Goal: Information Seeking & Learning: Learn about a topic

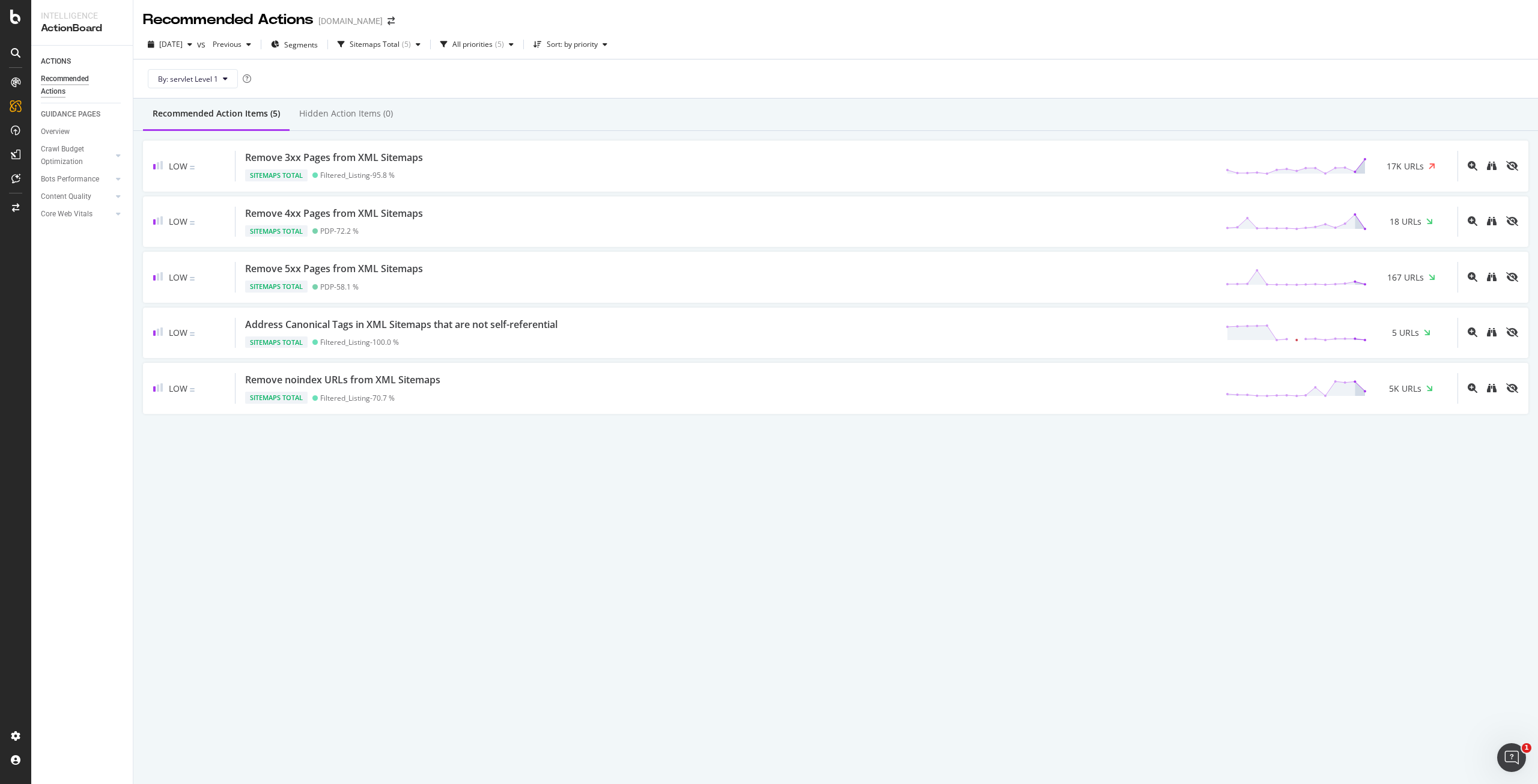
click at [1312, 535] on div "Recommended Actions www.viator.com 2025 Sep. 1st vs Previous Segments Sitemaps …" at bounding box center [836, 392] width 1405 height 784
click at [405, 55] on div "2025 Sep. 1st vs Previous Segments Sitemaps Total ( 5 ) All priorities ( 5 ) So…" at bounding box center [836, 47] width 1405 height 24
click at [399, 47] on div "Sitemaps Total" at bounding box center [374, 44] width 50 height 7
click at [373, 206] on div "Sitemaps Total ( 5 )" at bounding box center [406, 208] width 91 height 10
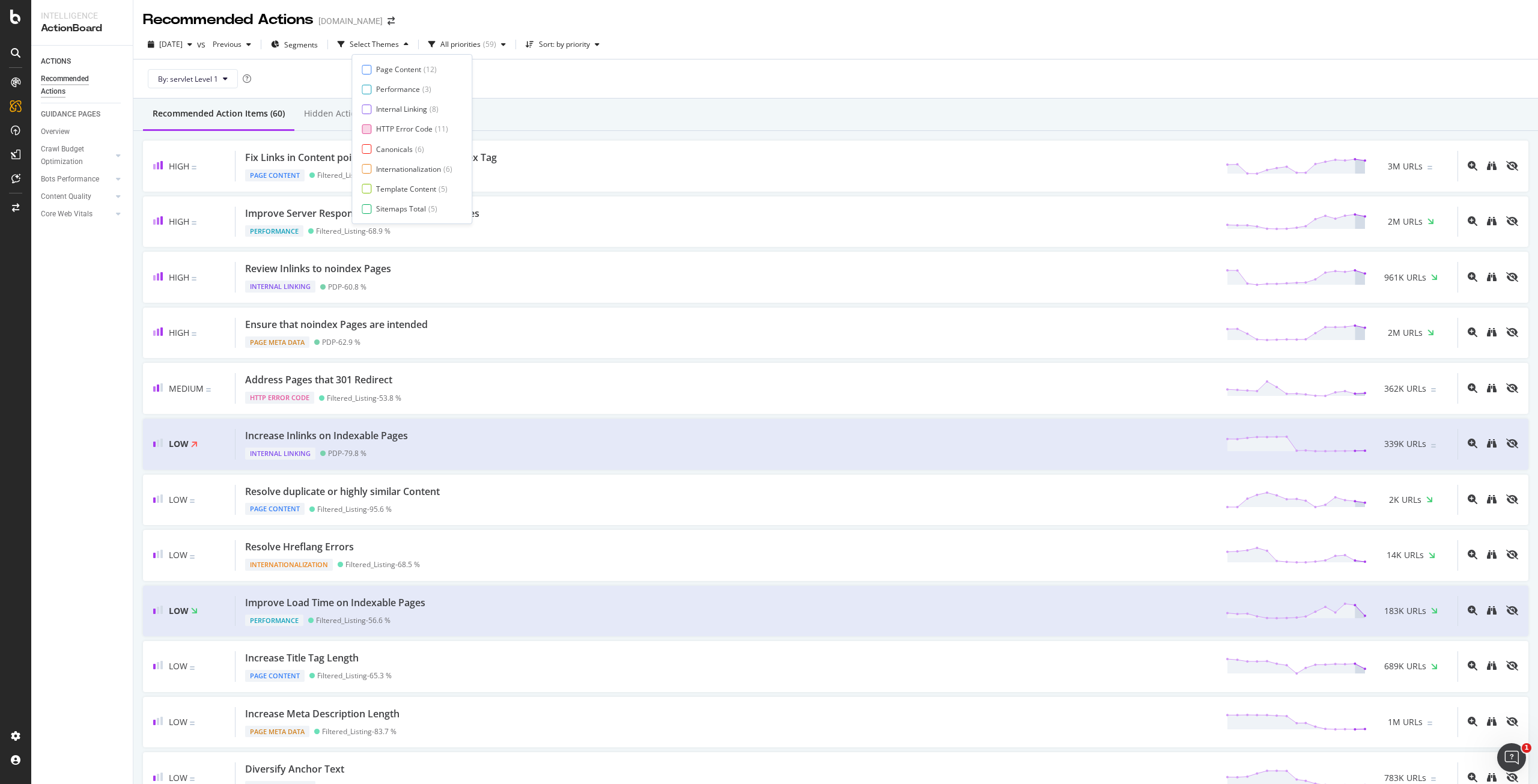
scroll to position [19, 0]
click at [408, 152] on div "Internationalization" at bounding box center [408, 150] width 65 height 10
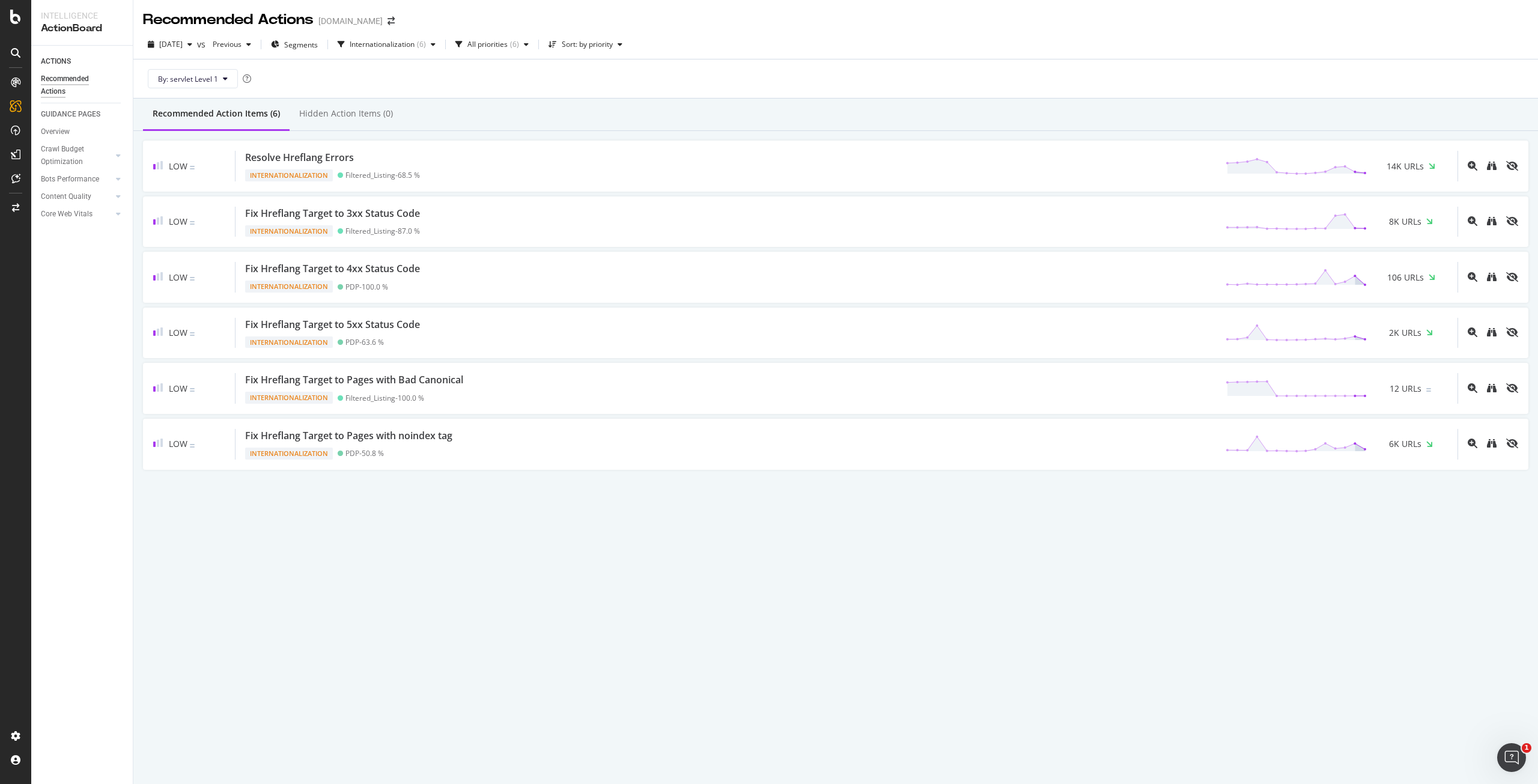
click at [669, 109] on div "Recommended Action Items (6) Hidden Action Items (0)" at bounding box center [836, 115] width 1405 height 33
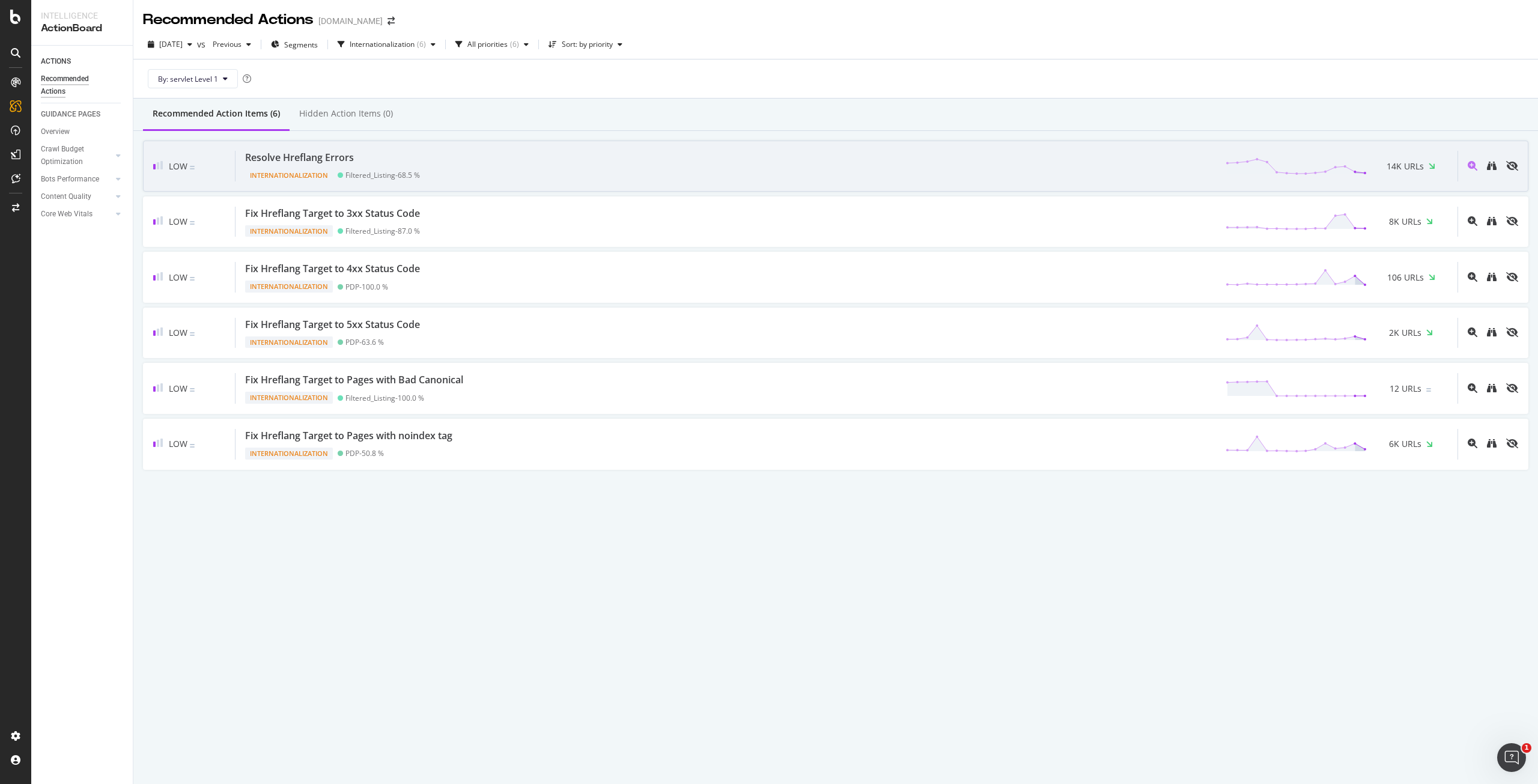
click at [726, 163] on div "Resolve Hreflang Errors Internationalization Filtered_Listing - 68.5 % 14K URLs" at bounding box center [846, 166] width 1223 height 31
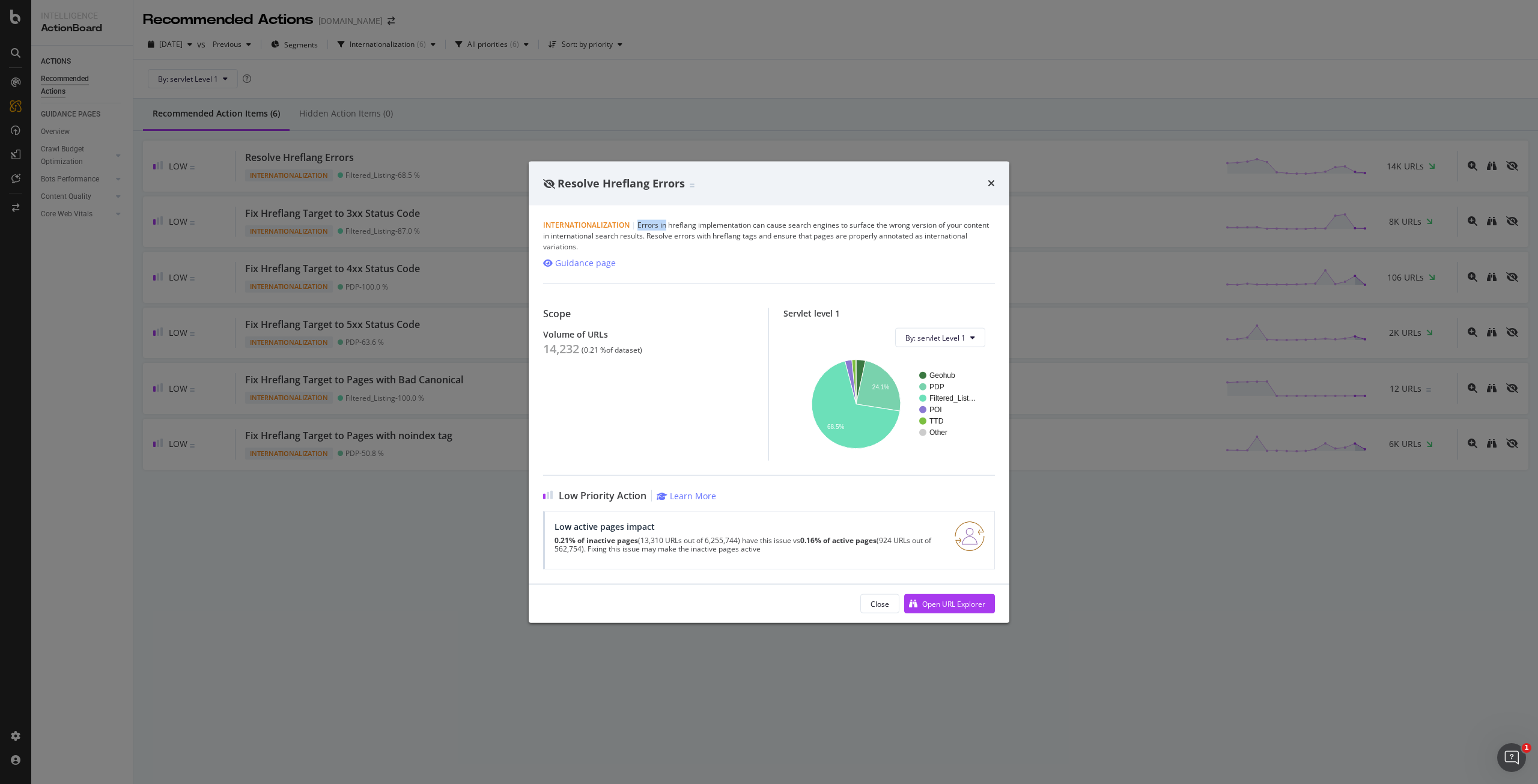
drag, startPoint x: 637, startPoint y: 234, endPoint x: 666, endPoint y: 235, distance: 29.0
click at [666, 235] on div "Internationalization | Errors in hreflang implementation can cause search engin…" at bounding box center [769, 235] width 452 height 33
drag, startPoint x: 636, startPoint y: 224, endPoint x: 649, endPoint y: 231, distance: 14.8
click at [649, 231] on div "Internationalization | Errors in hreflang implementation can cause search engin…" at bounding box center [769, 235] width 452 height 33
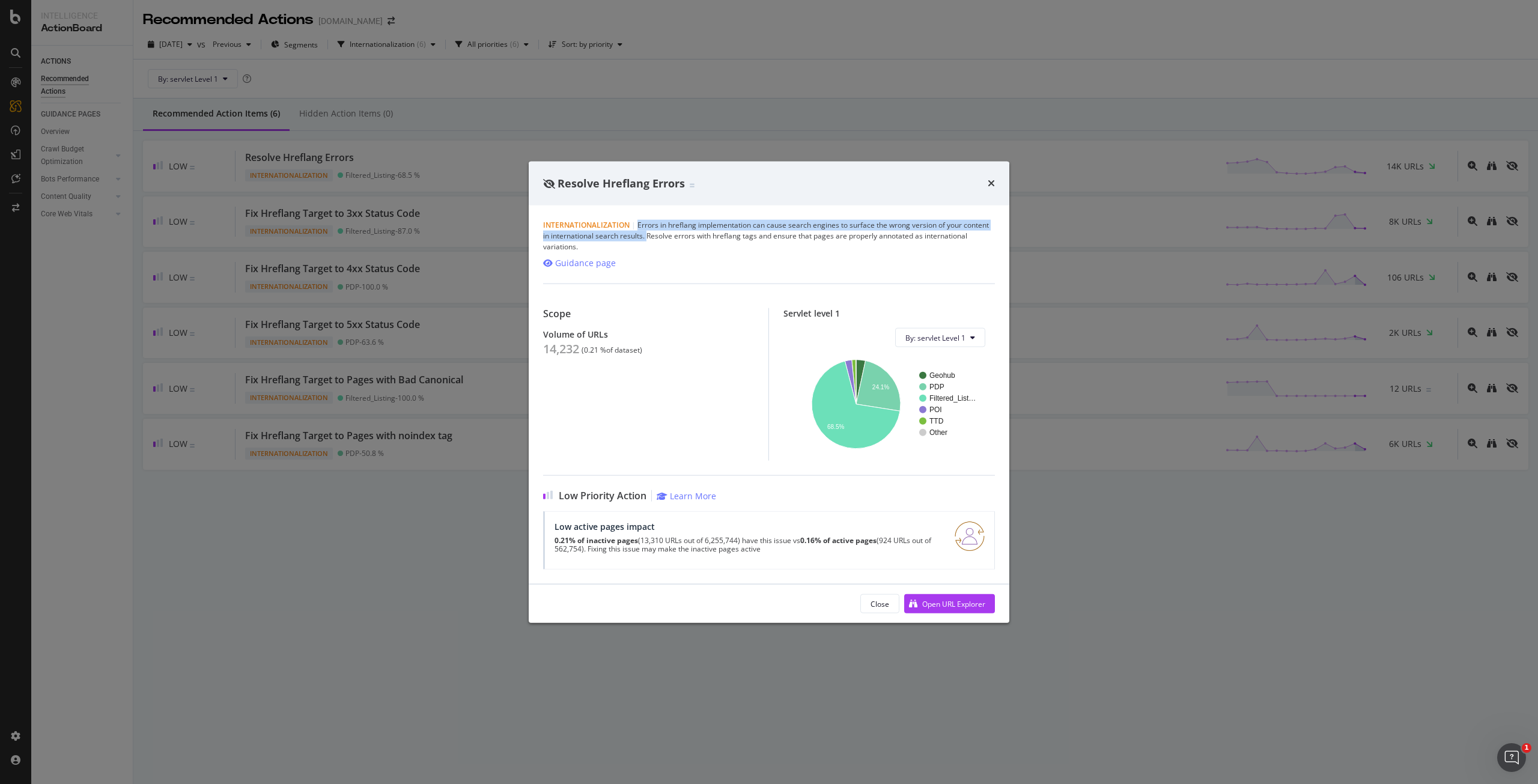
copy div "Errors in hreflang implementation can cause search engines to surface the wrong…"
click at [937, 598] on div "Open URL Explorer" at bounding box center [953, 603] width 63 height 10
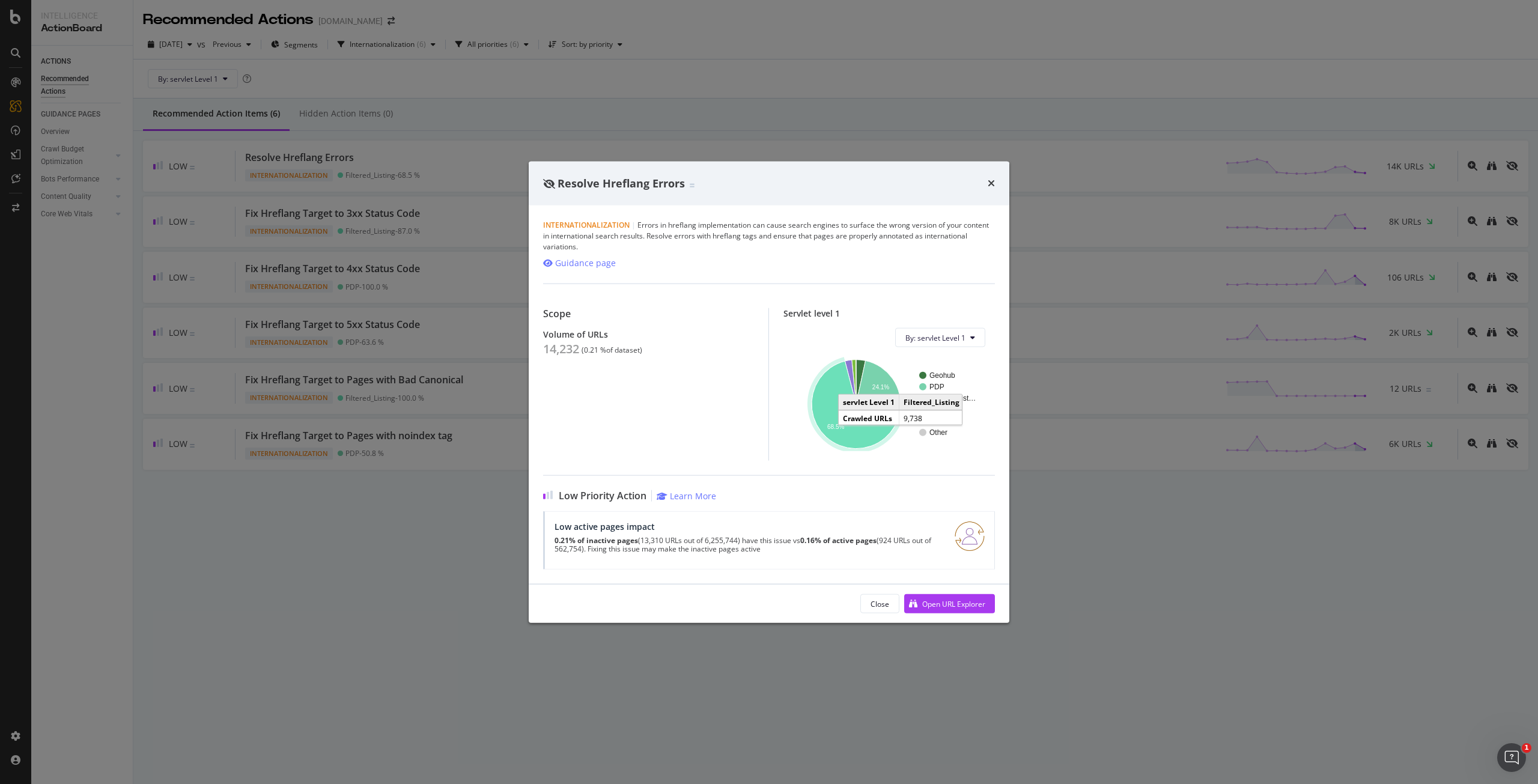
click at [740, 239] on div "Internationalization | Errors in hreflang implementation can cause search engin…" at bounding box center [769, 235] width 452 height 33
drag, startPoint x: 763, startPoint y: 236, endPoint x: 810, endPoint y: 242, distance: 47.4
click at [810, 242] on div "Internationalization | Errors in hreflang implementation can cause search engin…" at bounding box center [769, 235] width 452 height 33
click at [822, 242] on div "Internationalization | Errors in hreflang implementation can cause search engin…" at bounding box center [769, 235] width 452 height 33
click at [602, 114] on div "Resolve Hreflang Errors Internationalization | Errors in hreflang implementatio…" at bounding box center [769, 392] width 1538 height 784
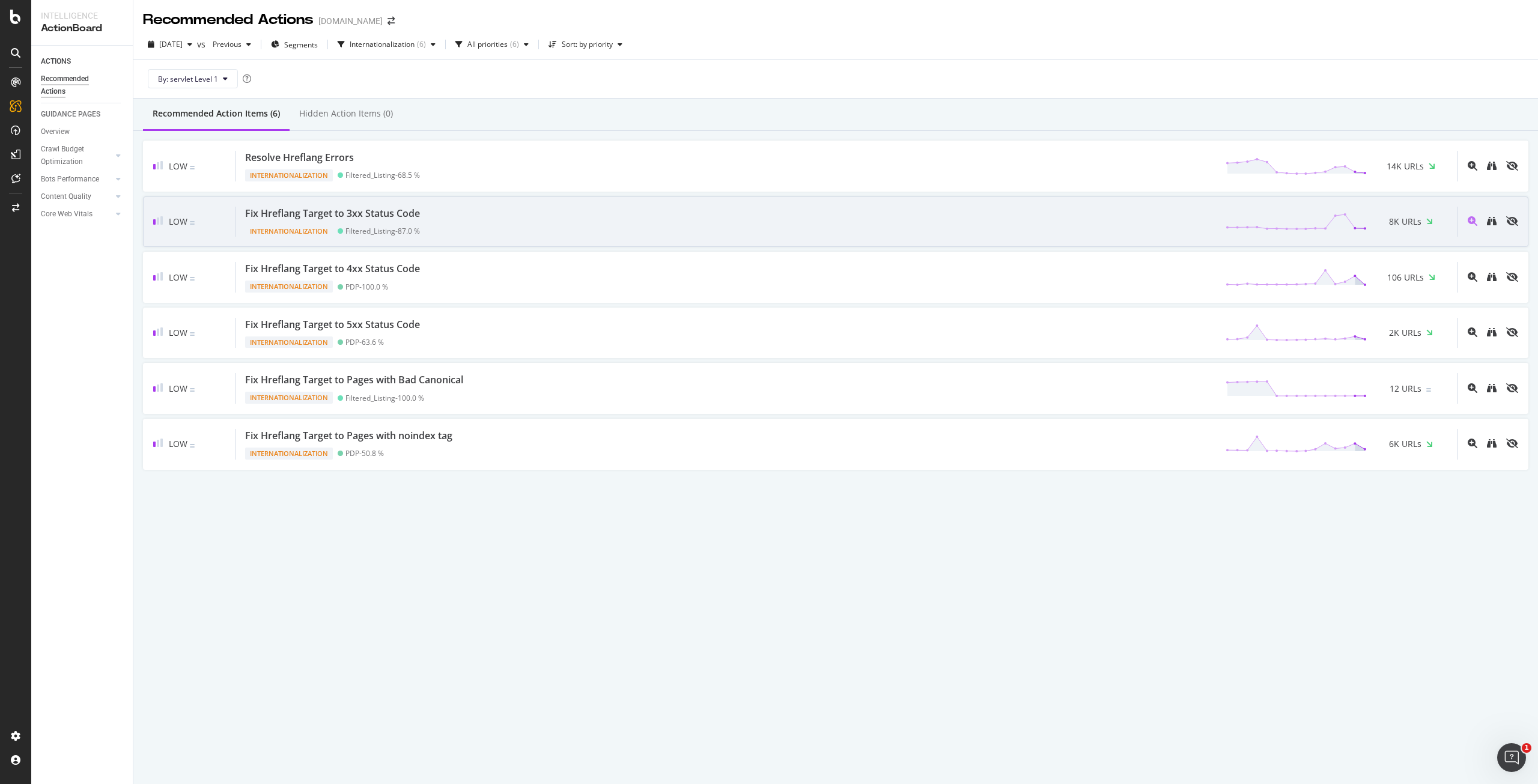
click at [497, 210] on div "Fix Hreflang Target to 3xx Status Code Internationalization Filtered_Listing - …" at bounding box center [846, 221] width 1223 height 31
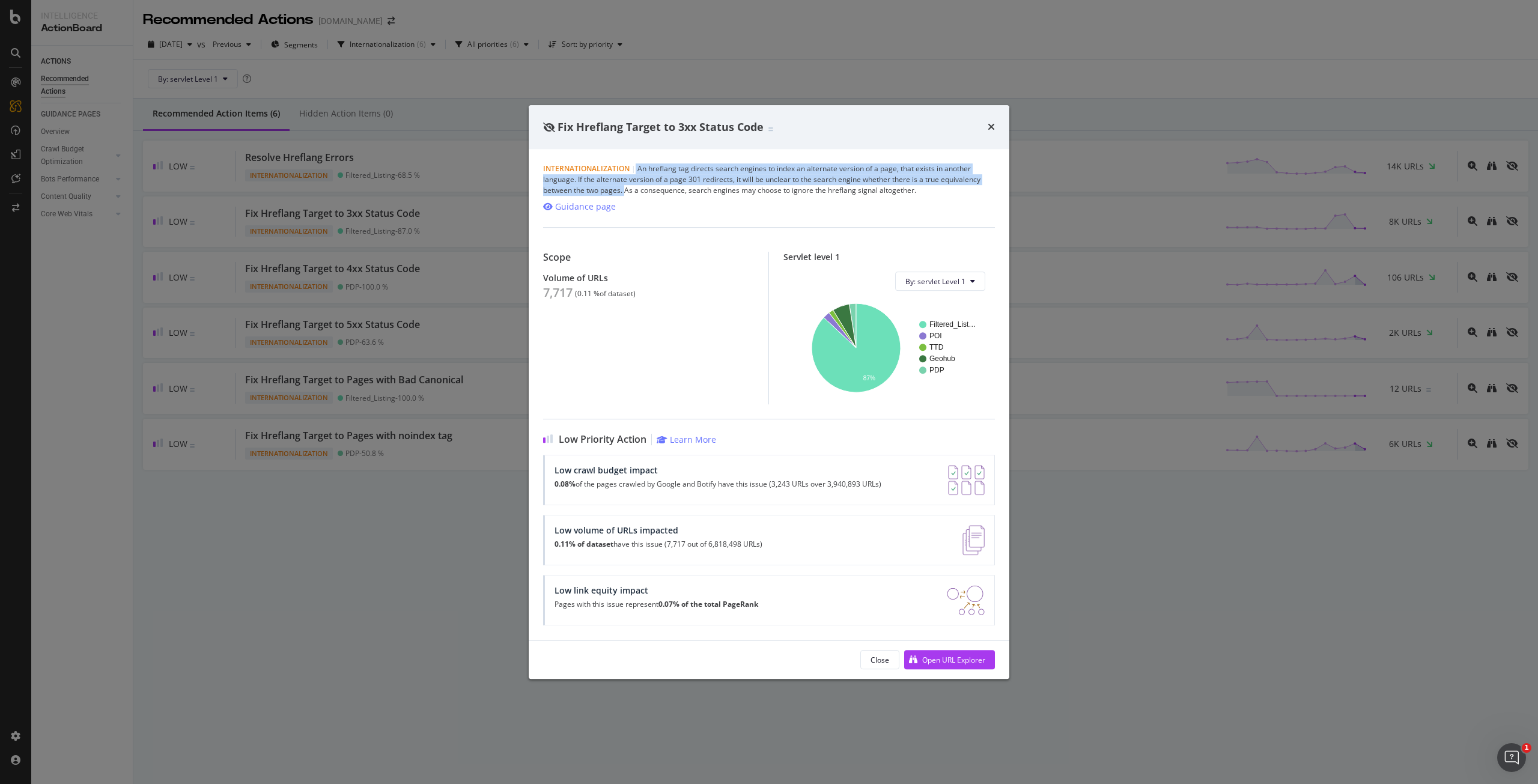
drag, startPoint x: 636, startPoint y: 172, endPoint x: 625, endPoint y: 194, distance: 24.6
click at [625, 194] on div "Internationalization | An hreflang tag directs search engines to index an alter…" at bounding box center [769, 180] width 452 height 33
copy div "An hreflang tag directs search engines to index an alternate version of a page,…"
click at [675, 177] on div "Internationalization | An hreflang tag directs search engines to index an alter…" at bounding box center [769, 180] width 452 height 33
click at [687, 183] on div "Internationalization | An hreflang tag directs search engines to index an alter…" at bounding box center [769, 180] width 452 height 33
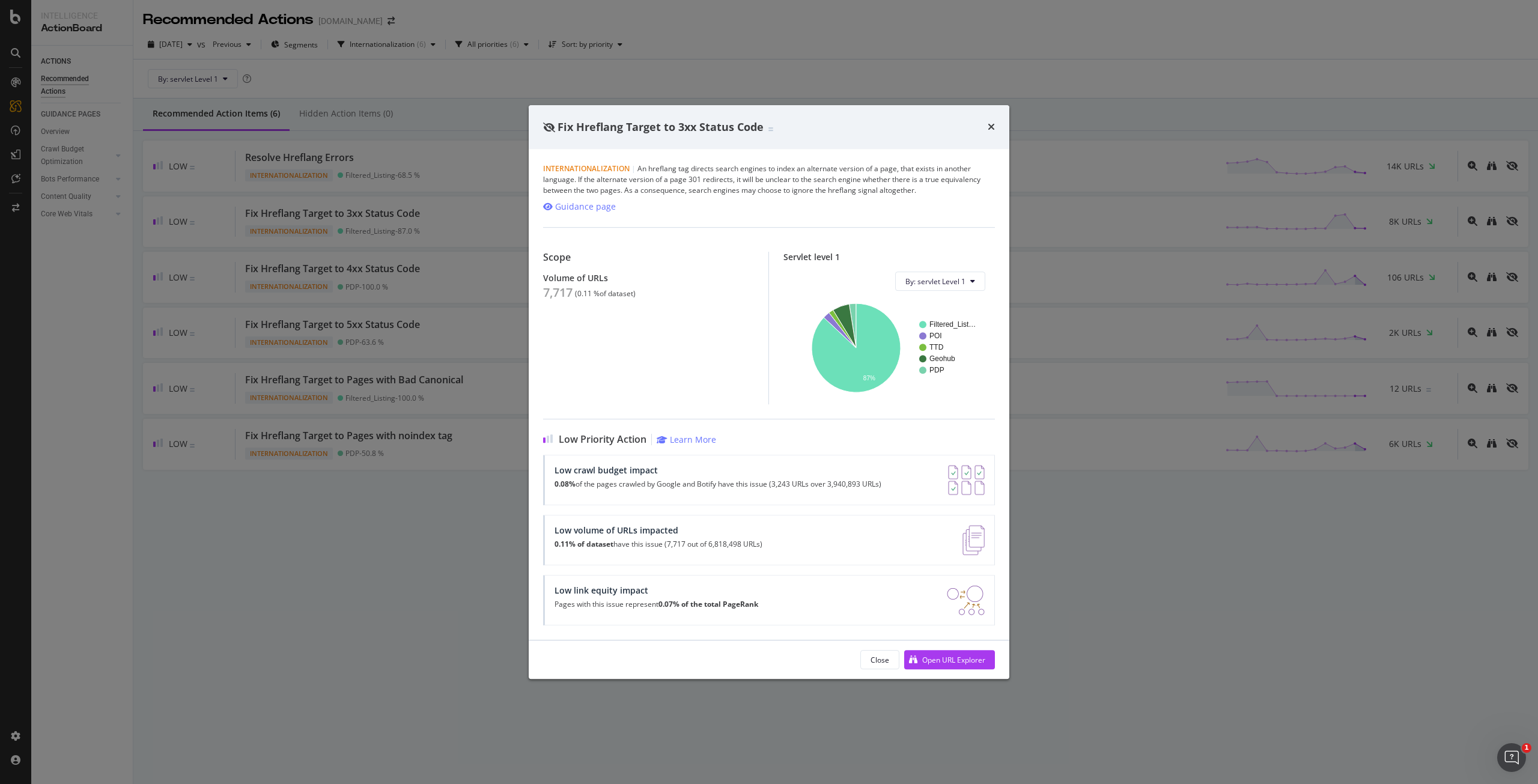
click at [813, 196] on div "Internationalization | An hreflang tag directs search engines to index an alter…" at bounding box center [769, 180] width 452 height 33
click at [973, 658] on div "Open URL Explorer" at bounding box center [953, 659] width 63 height 10
click at [476, 287] on div "Fix Hreflang Target to 3xx Status Code Internationalization | An hreflang tag d…" at bounding box center [769, 392] width 1538 height 784
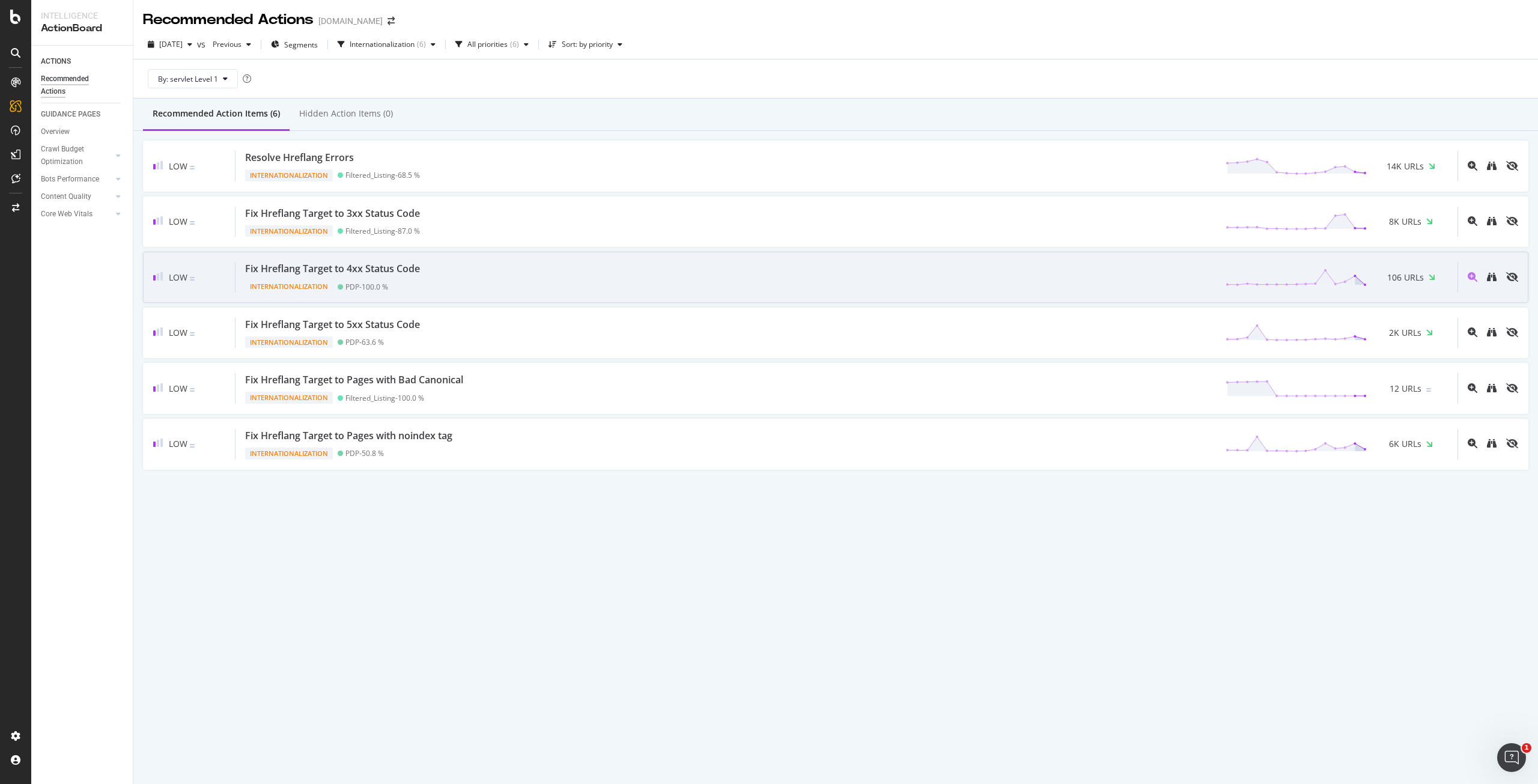
click at [513, 268] on div "Fix Hreflang Target to 4xx Status Code Internationalization PDP - 100.0 % 106 U…" at bounding box center [846, 277] width 1223 height 31
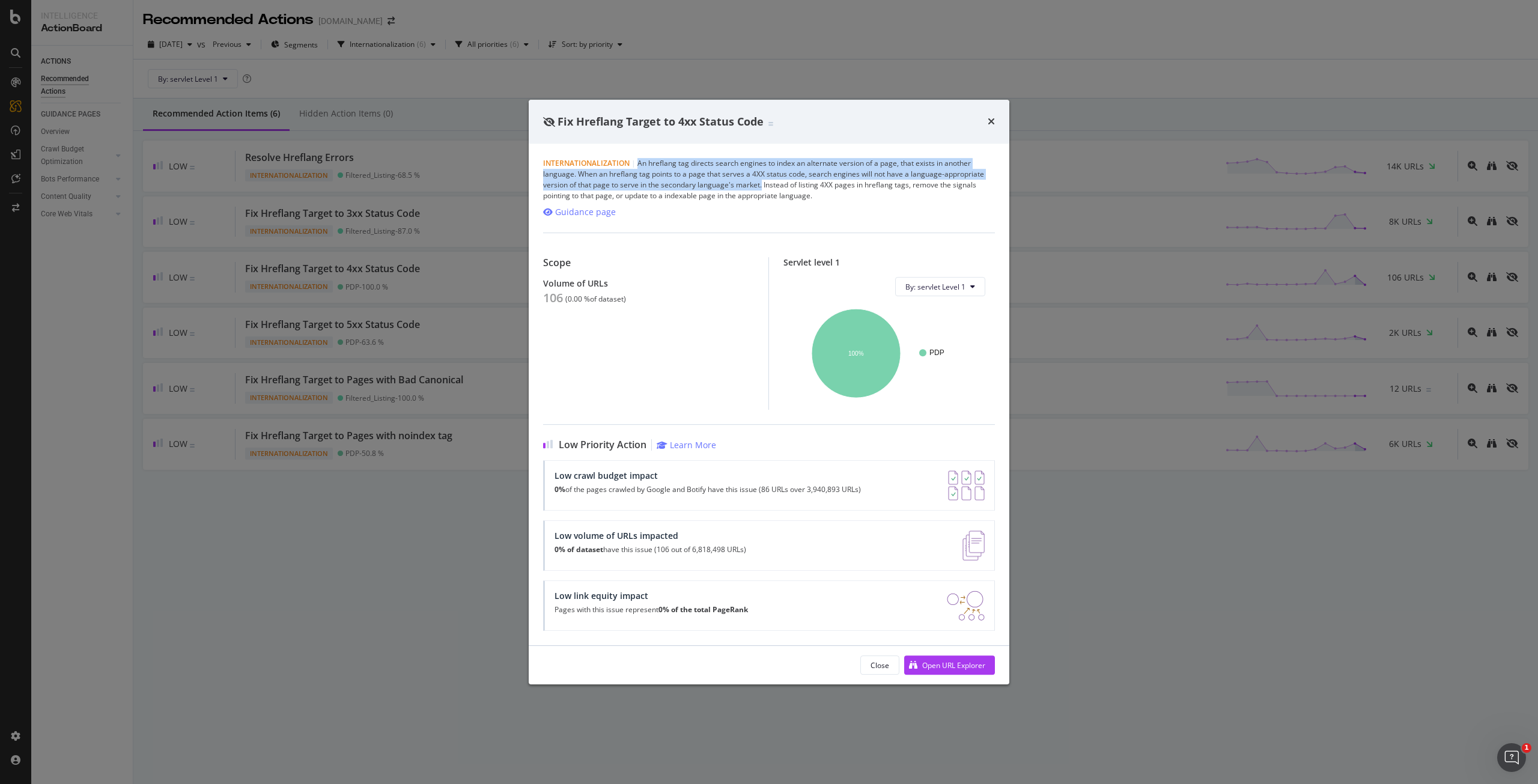
drag, startPoint x: 637, startPoint y: 176, endPoint x: 762, endPoint y: 182, distance: 125.1
click at [762, 182] on div "Internationalization | An hreflang tag directs search engines to index an alter…" at bounding box center [769, 179] width 452 height 43
copy div "An hreflang tag directs search engines to index an alternate version of a page,…"
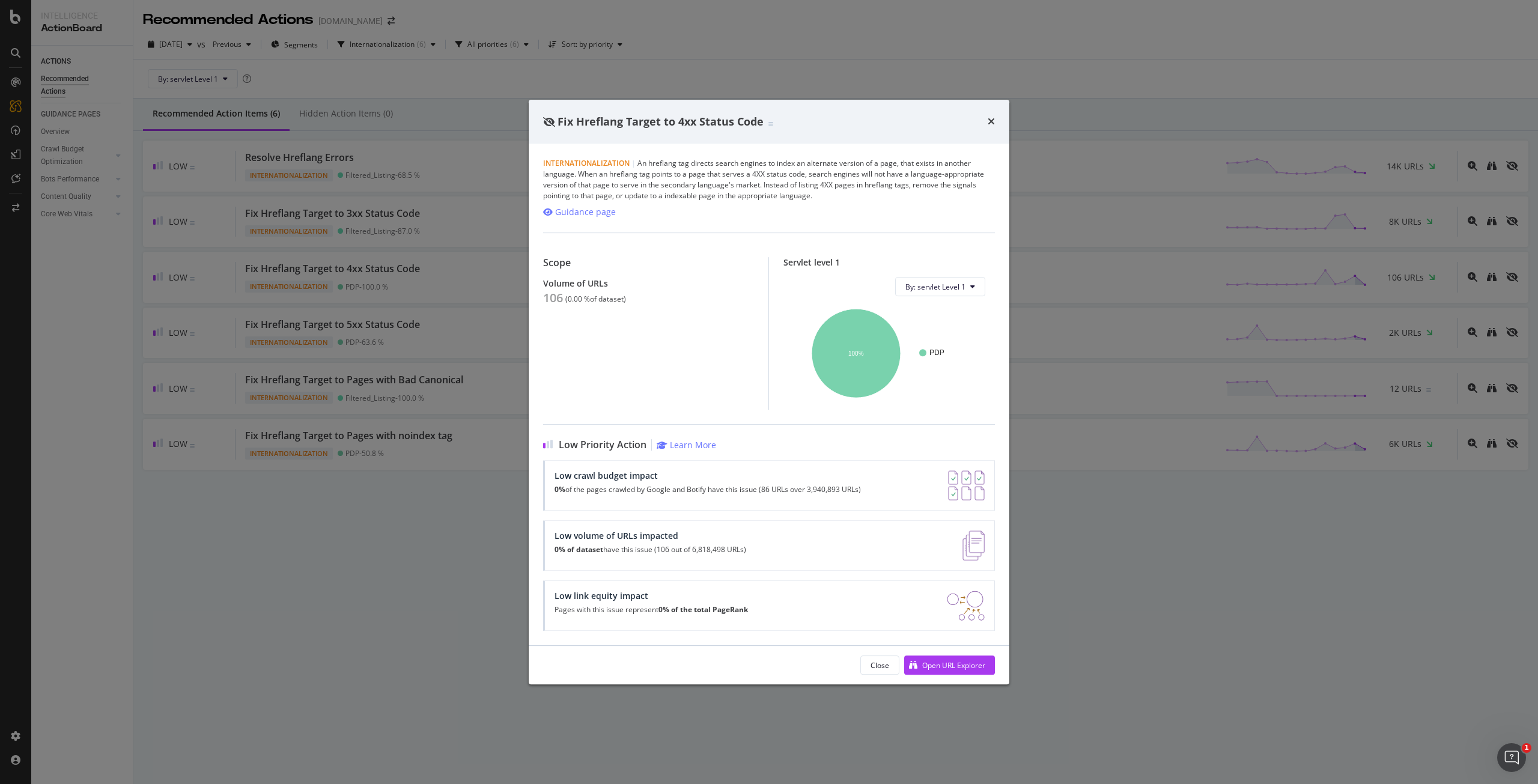
click at [833, 198] on div "Internationalization | An hreflang tag directs search engines to index an alter…" at bounding box center [769, 179] width 452 height 43
click at [942, 667] on div "Open URL Explorer" at bounding box center [953, 665] width 63 height 10
click at [816, 38] on div "Fix Hreflang Target to 4xx Status Code Internationalization | An hreflang tag d…" at bounding box center [769, 392] width 1538 height 784
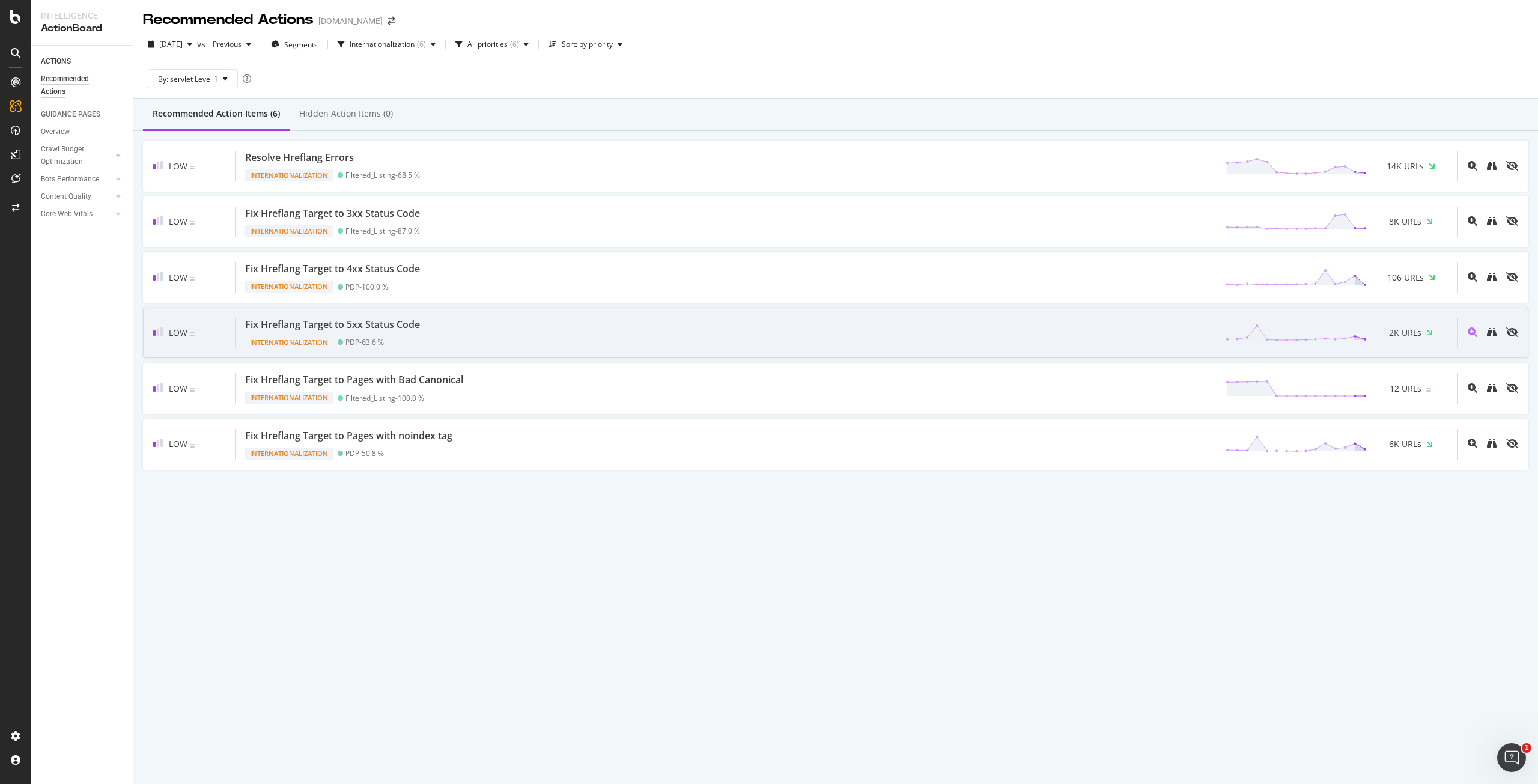
click at [905, 335] on div "Fix Hreflang Target to 5xx Status Code Internationalization PDP - 63.6 % 2K URLs" at bounding box center [846, 333] width 1223 height 31
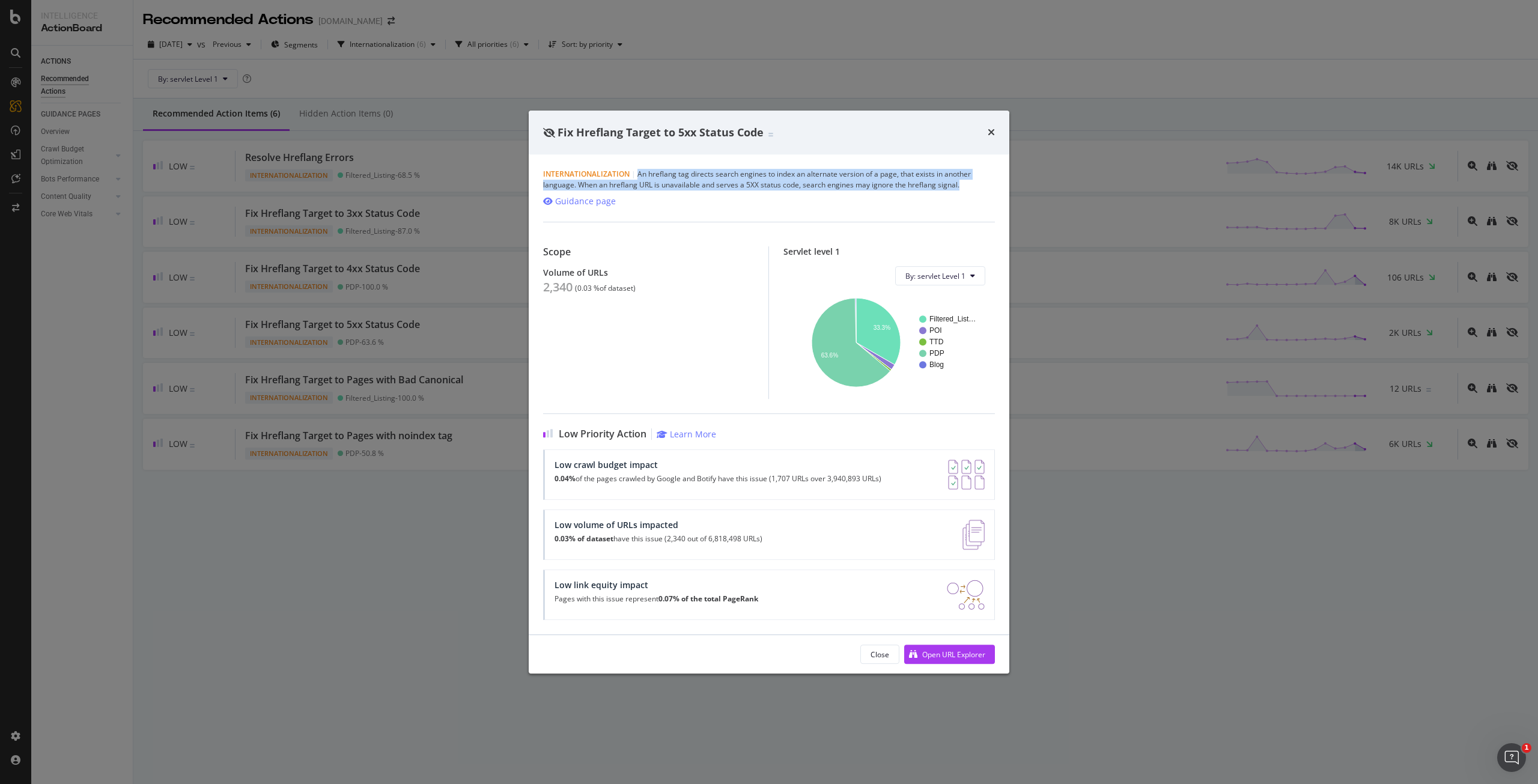
drag, startPoint x: 637, startPoint y: 182, endPoint x: 958, endPoint y: 184, distance: 321.0
click at [958, 184] on div "Internationalization | An hreflang tag directs search engines to index an alter…" at bounding box center [769, 180] width 452 height 22
copy div "An hreflang tag directs search engines to index an alternate version of a page,…"
click at [948, 185] on div "Internationalization | An hreflang tag directs search engines to index an alter…" at bounding box center [769, 180] width 452 height 22
click at [954, 650] on div "Open URL Explorer" at bounding box center [953, 654] width 63 height 10
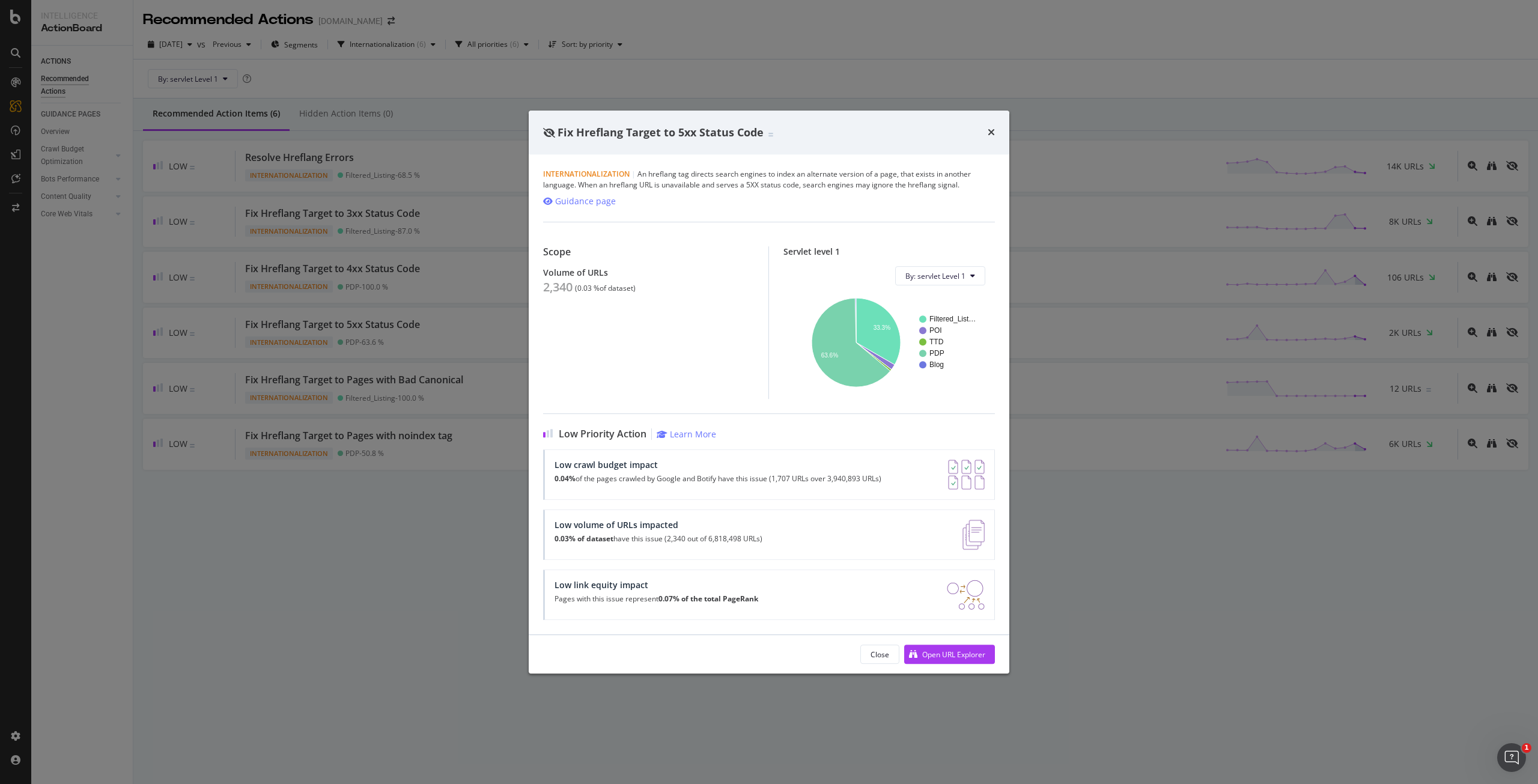
click at [802, 72] on div "Fix Hreflang Target to 5xx Status Code Internationalization | An hreflang tag d…" at bounding box center [769, 392] width 1538 height 784
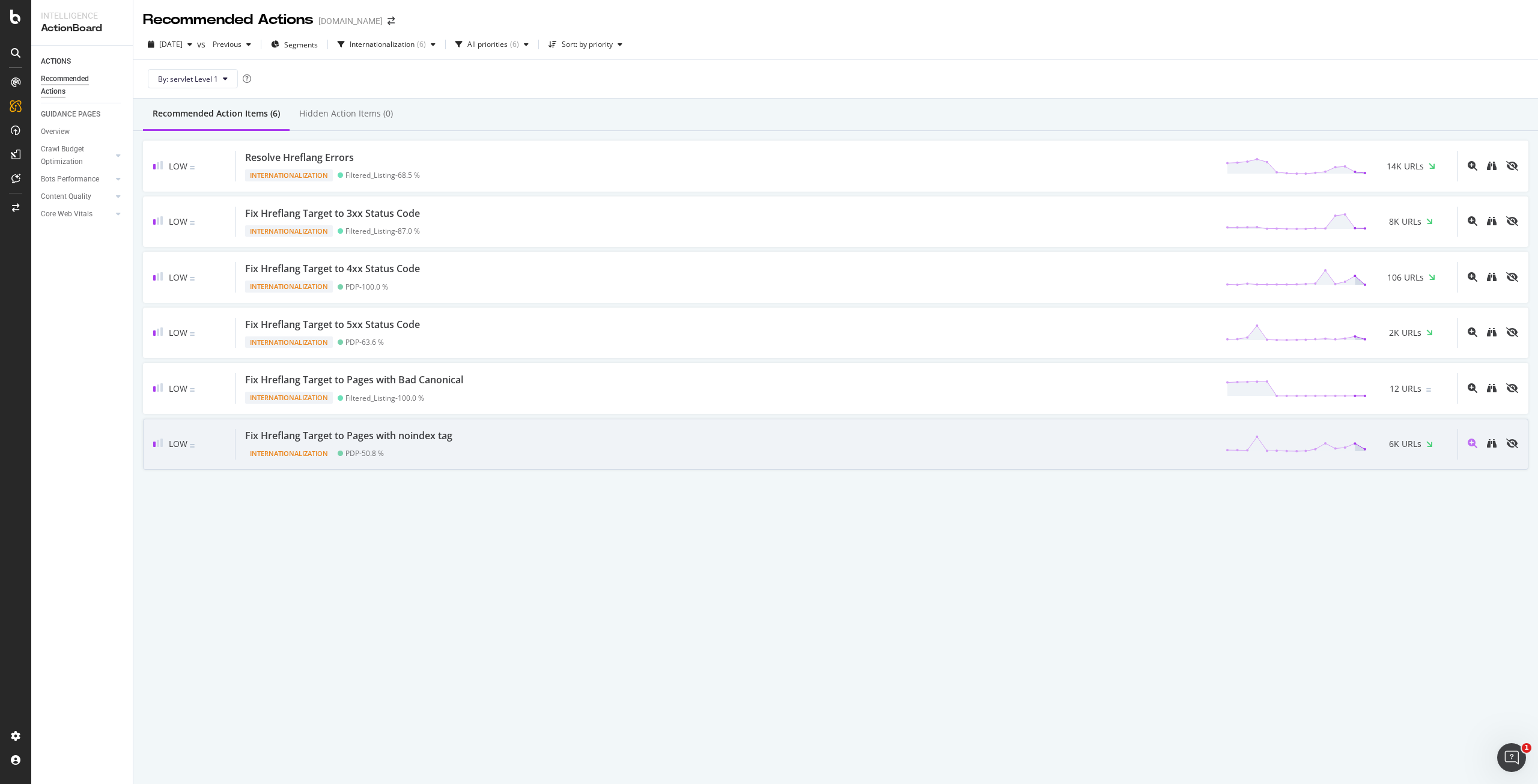
click at [524, 445] on div "Fix Hreflang Target to Pages with noindex tag Internationalization PDP - 50.8 %…" at bounding box center [846, 444] width 1223 height 31
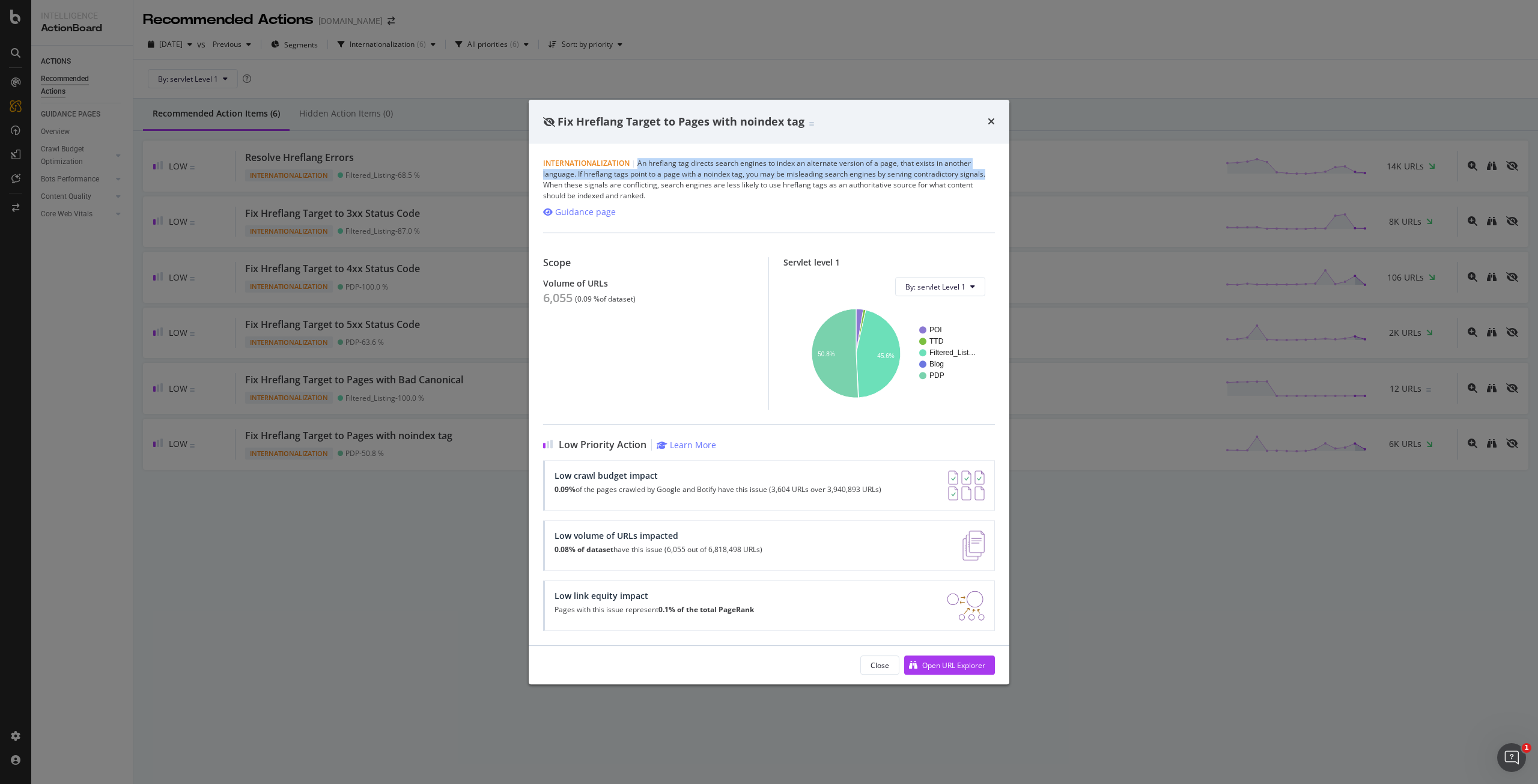
drag, startPoint x: 637, startPoint y: 176, endPoint x: 995, endPoint y: 179, distance: 358.0
click at [995, 179] on div "Internationalization | An hreflang tag directs search engines to index an alter…" at bounding box center [769, 394] width 481 height 502
copy div "An hreflang tag directs search engines to index an alternate version of a page,…"
click at [947, 661] on div "Open URL Explorer" at bounding box center [953, 665] width 63 height 10
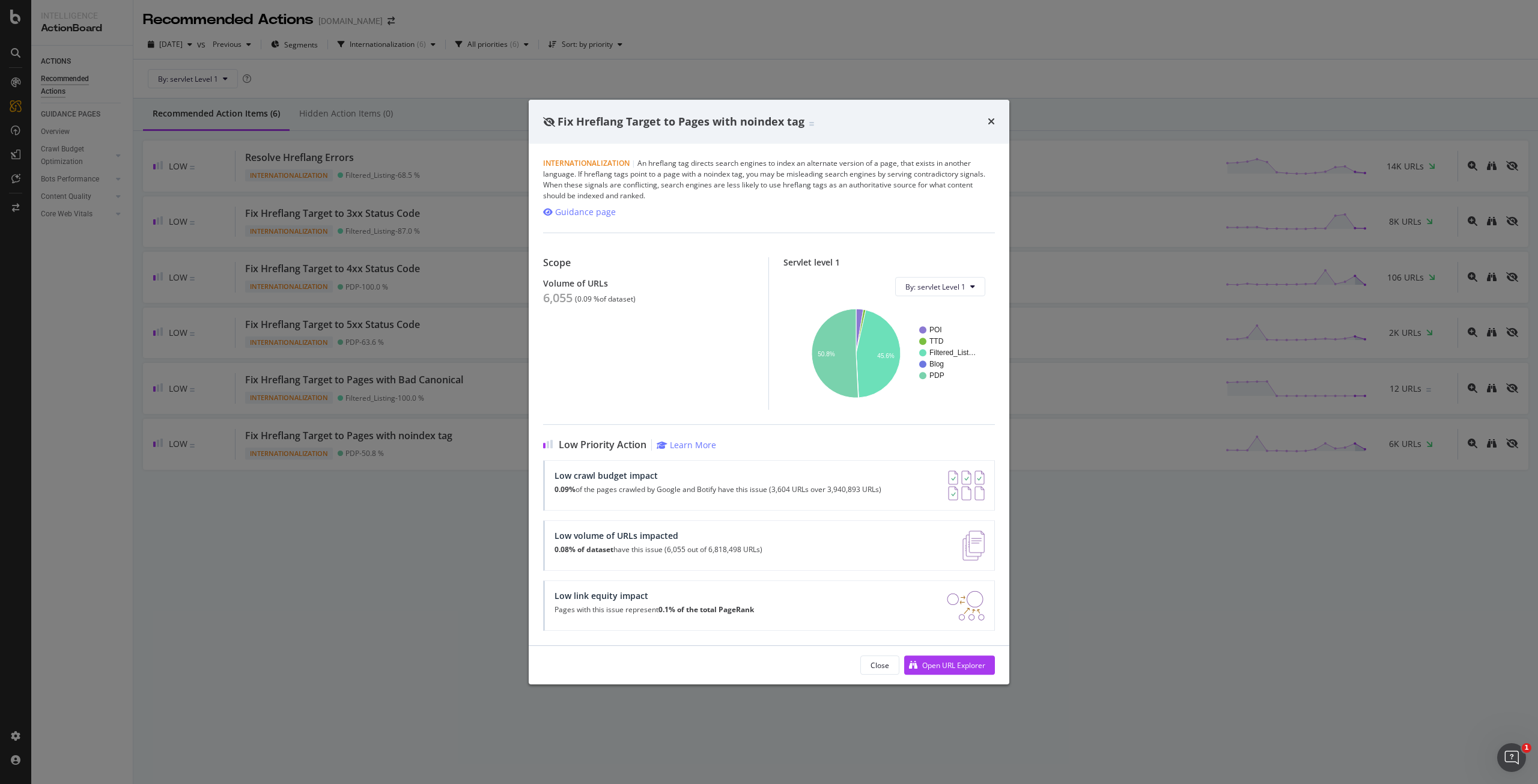
click at [1189, 98] on div "Fix Hreflang Target to Pages with noindex tag Internationalization | An hreflan…" at bounding box center [769, 392] width 1538 height 784
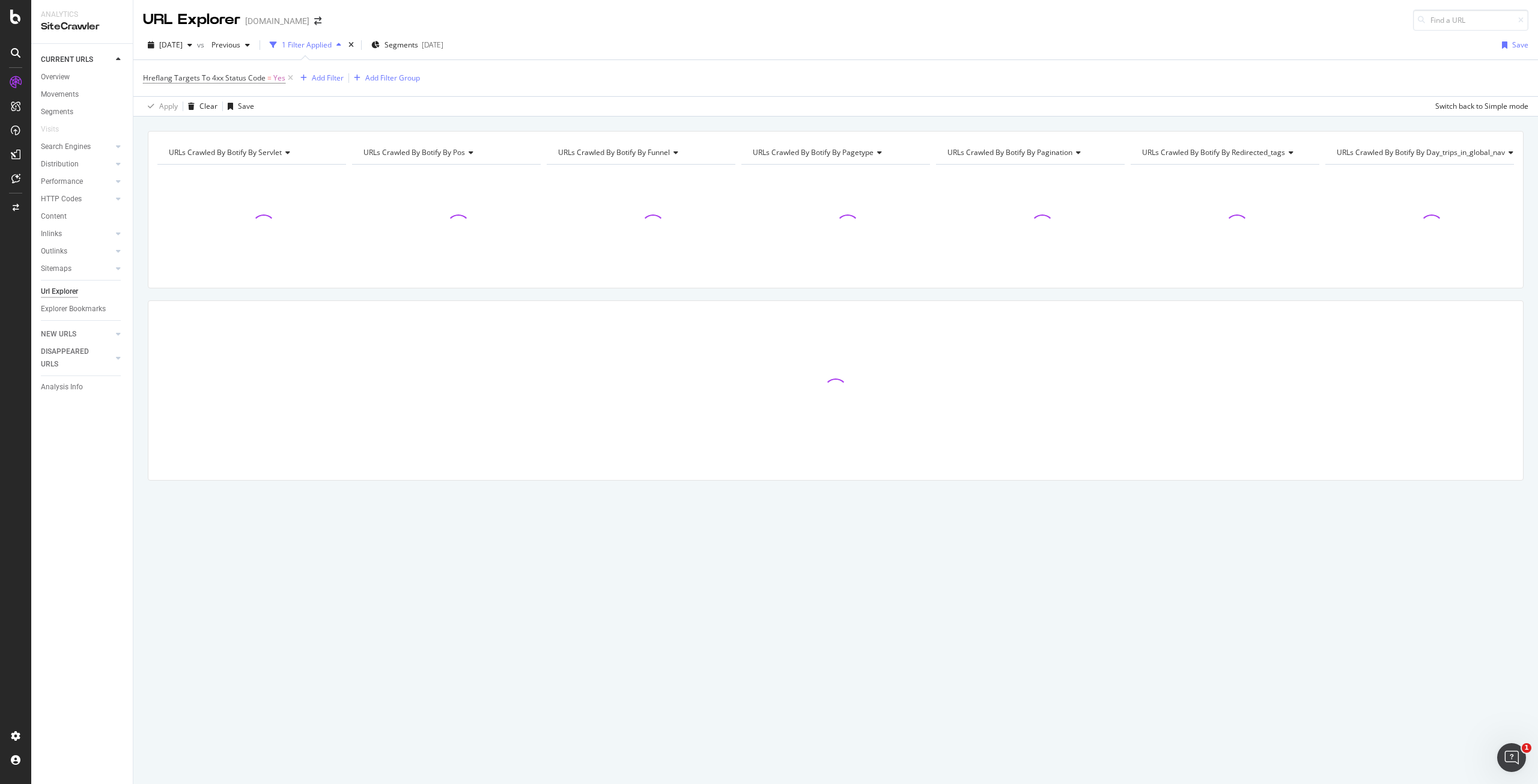
click at [686, 63] on div "Hreflang Targets To 4xx Status Code = Yes Add Filter Add Filter Group" at bounding box center [835, 78] width 1385 height 36
